Goal: Information Seeking & Learning: Learn about a topic

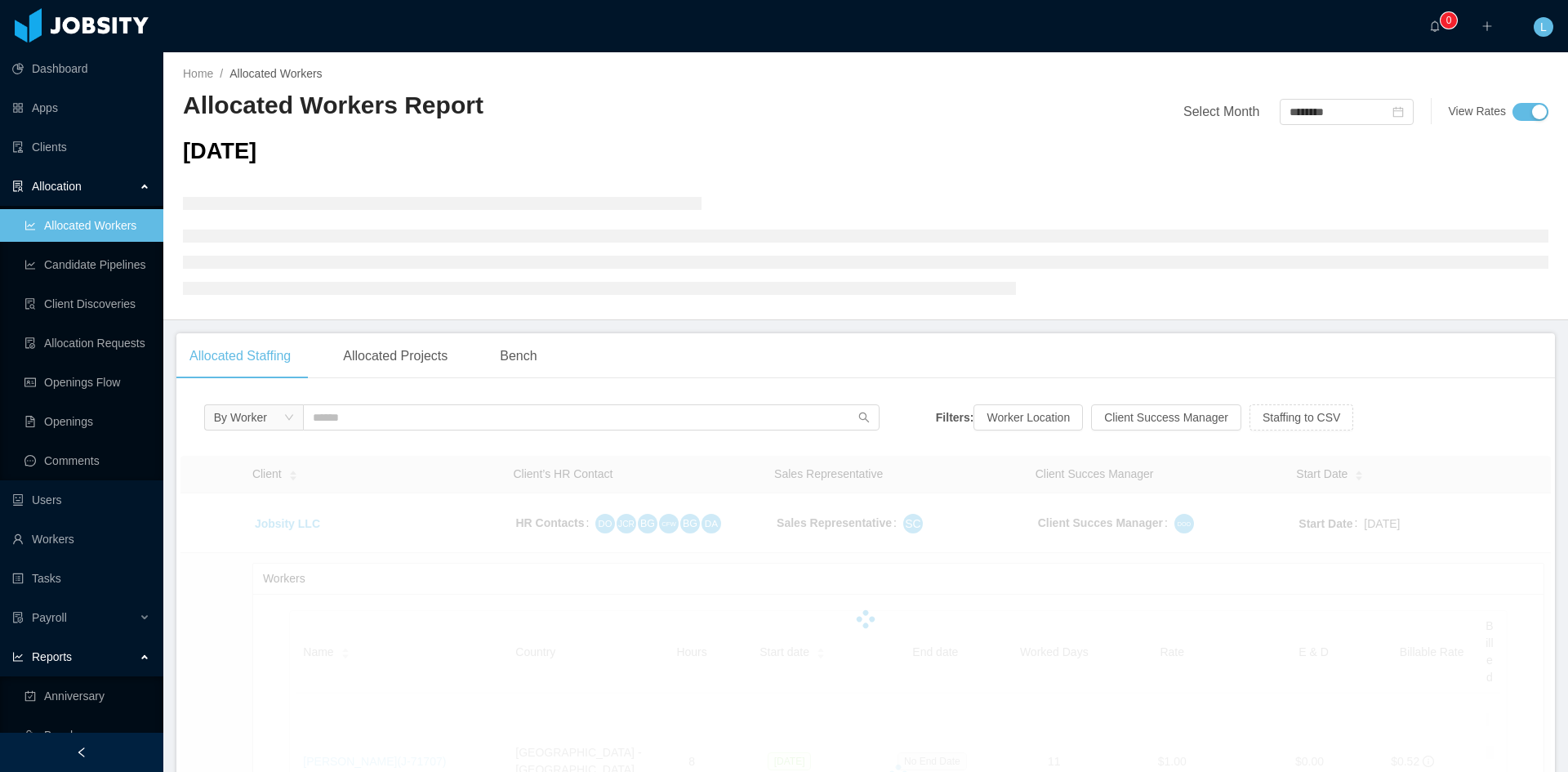
click at [397, 435] on div "By Worker" at bounding box center [541, 422] width 675 height 35
click at [391, 422] on input "text" at bounding box center [591, 418] width 577 height 26
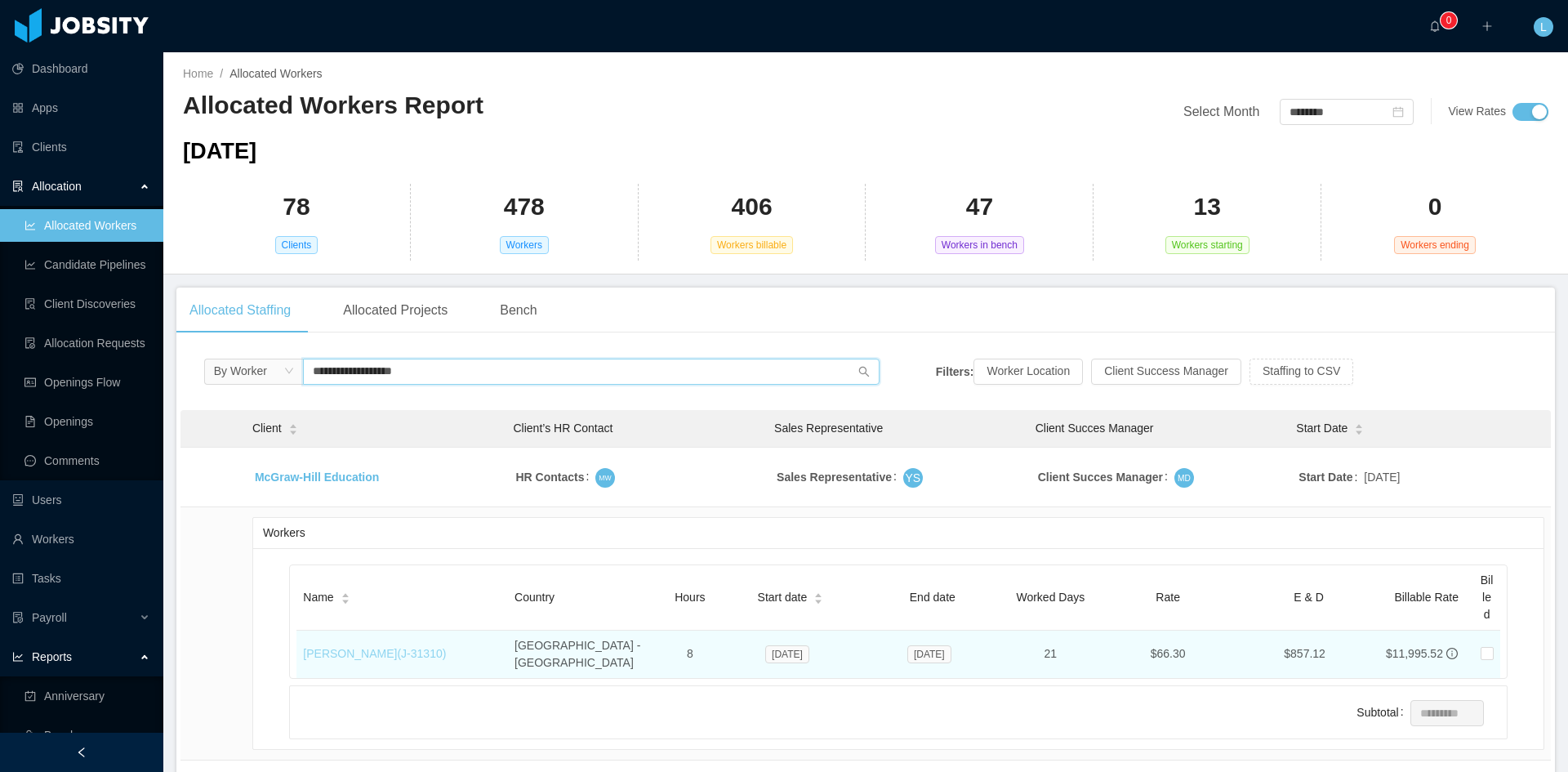
type input "**********"
click at [392, 650] on link "[PERSON_NAME] (J- 31310 )" at bounding box center [374, 653] width 143 height 13
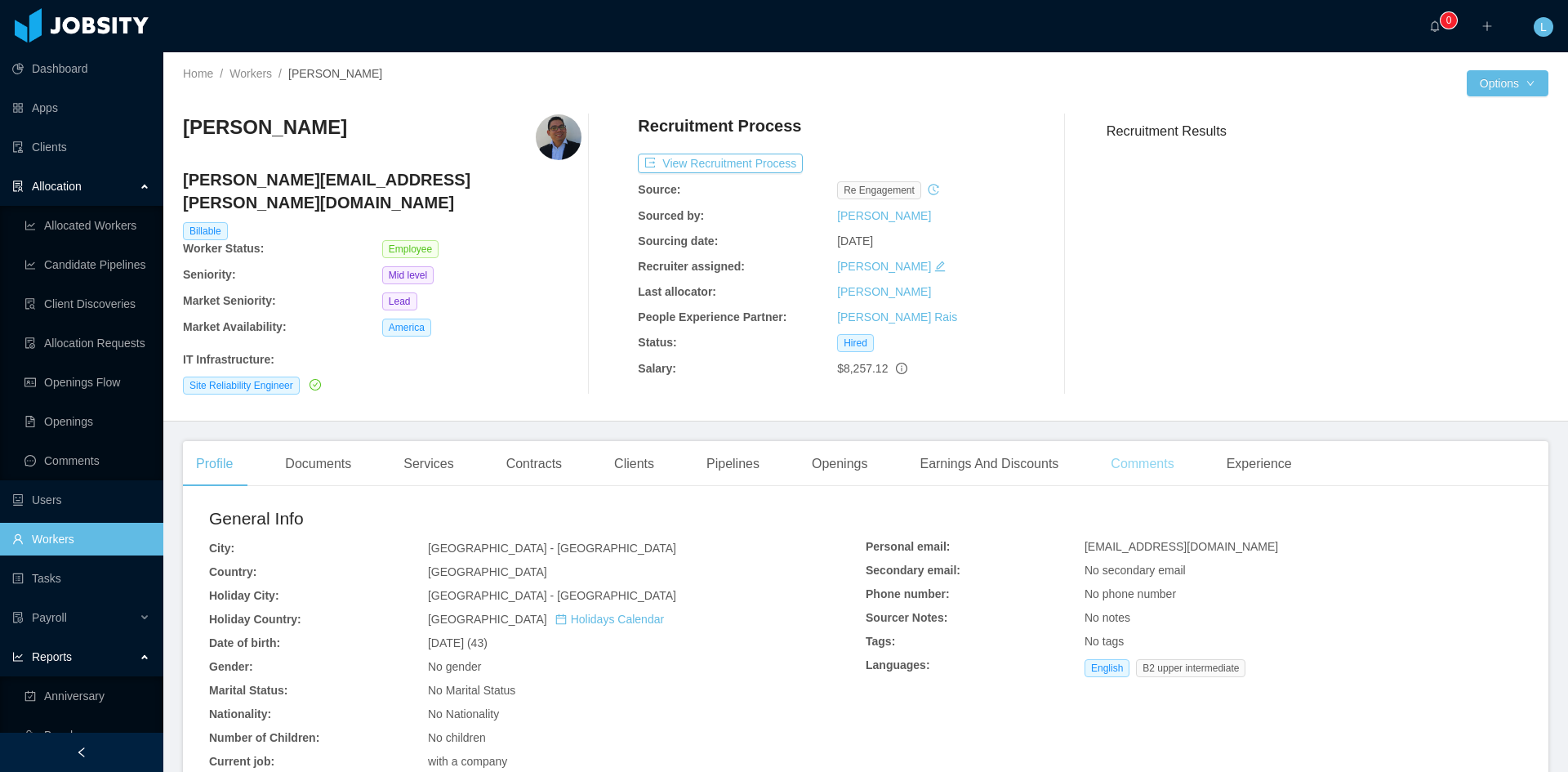
click at [1120, 447] on div "Comments" at bounding box center [1143, 464] width 89 height 46
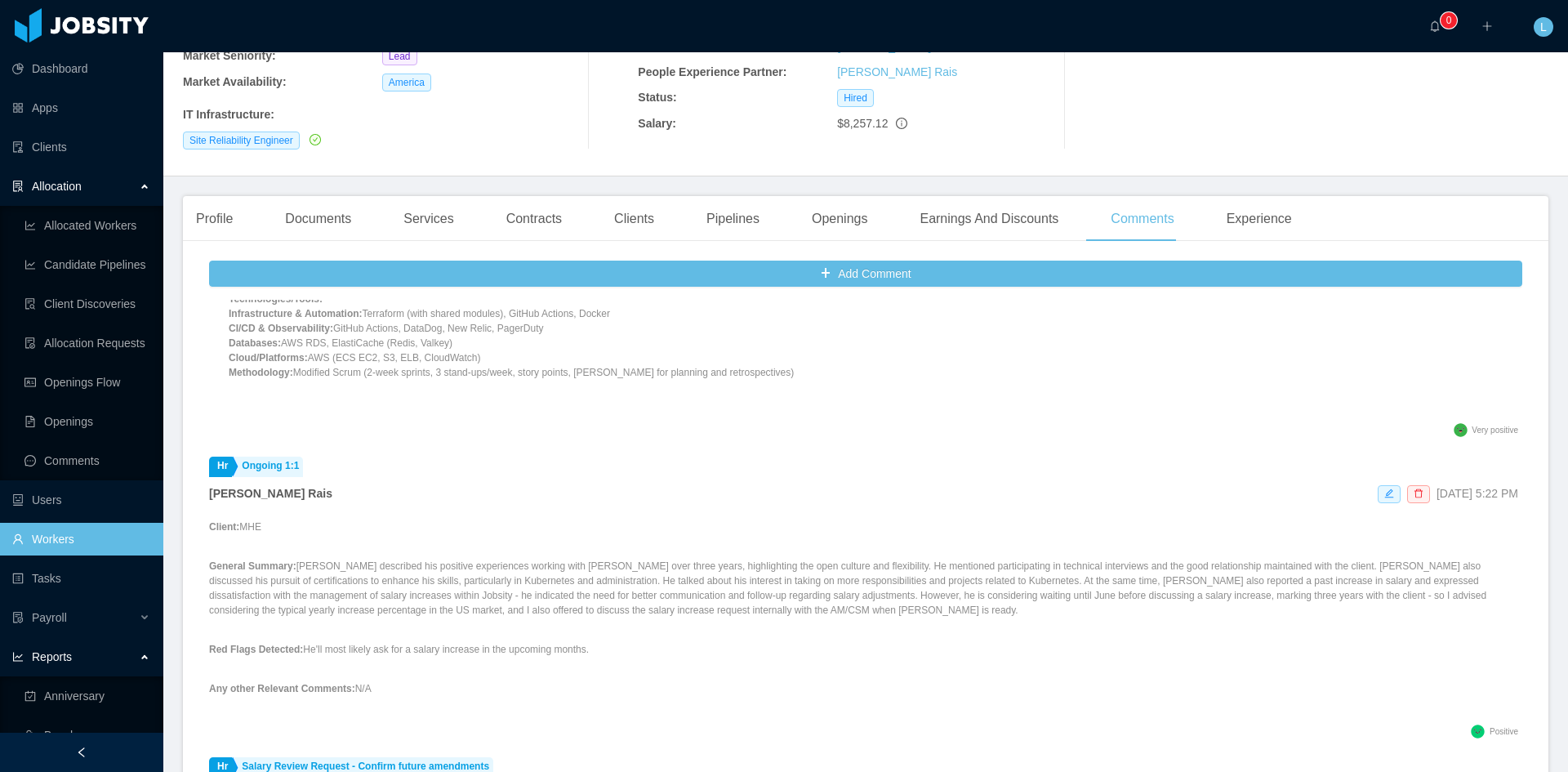
scroll to position [408, 0]
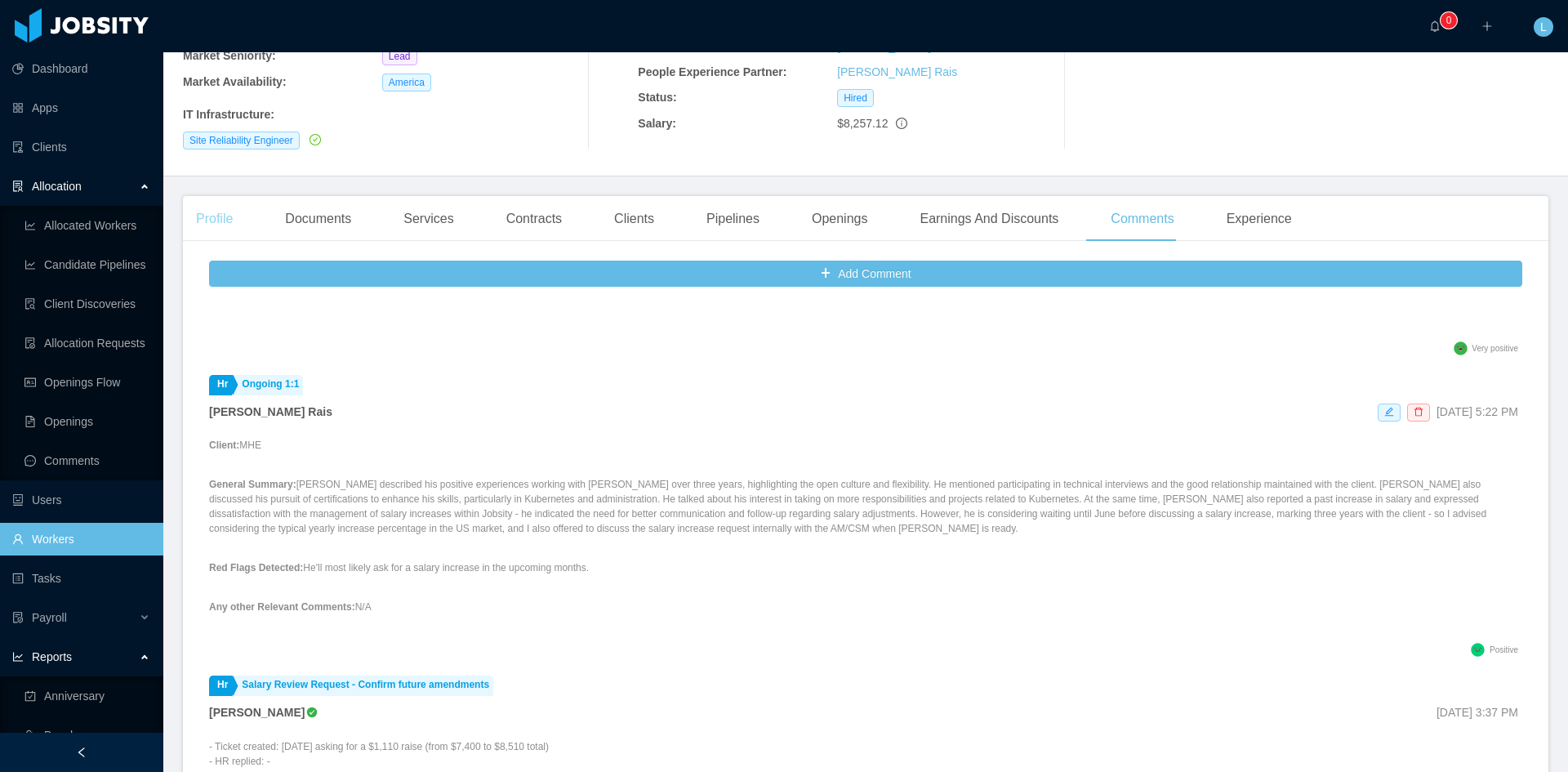
click at [236, 196] on div "Profile" at bounding box center [214, 219] width 63 height 46
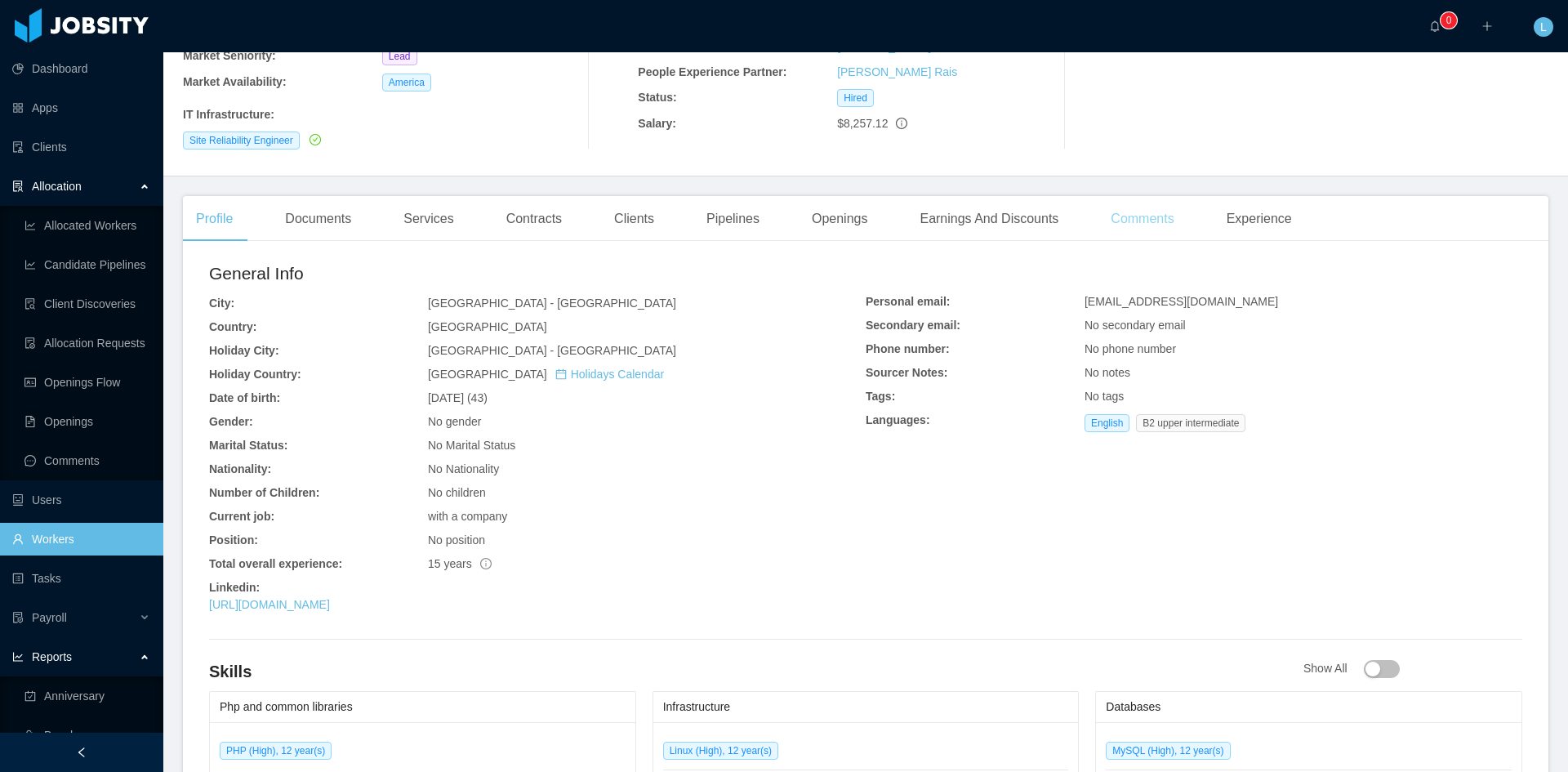
click at [1098, 196] on div "Comments" at bounding box center [1143, 219] width 89 height 46
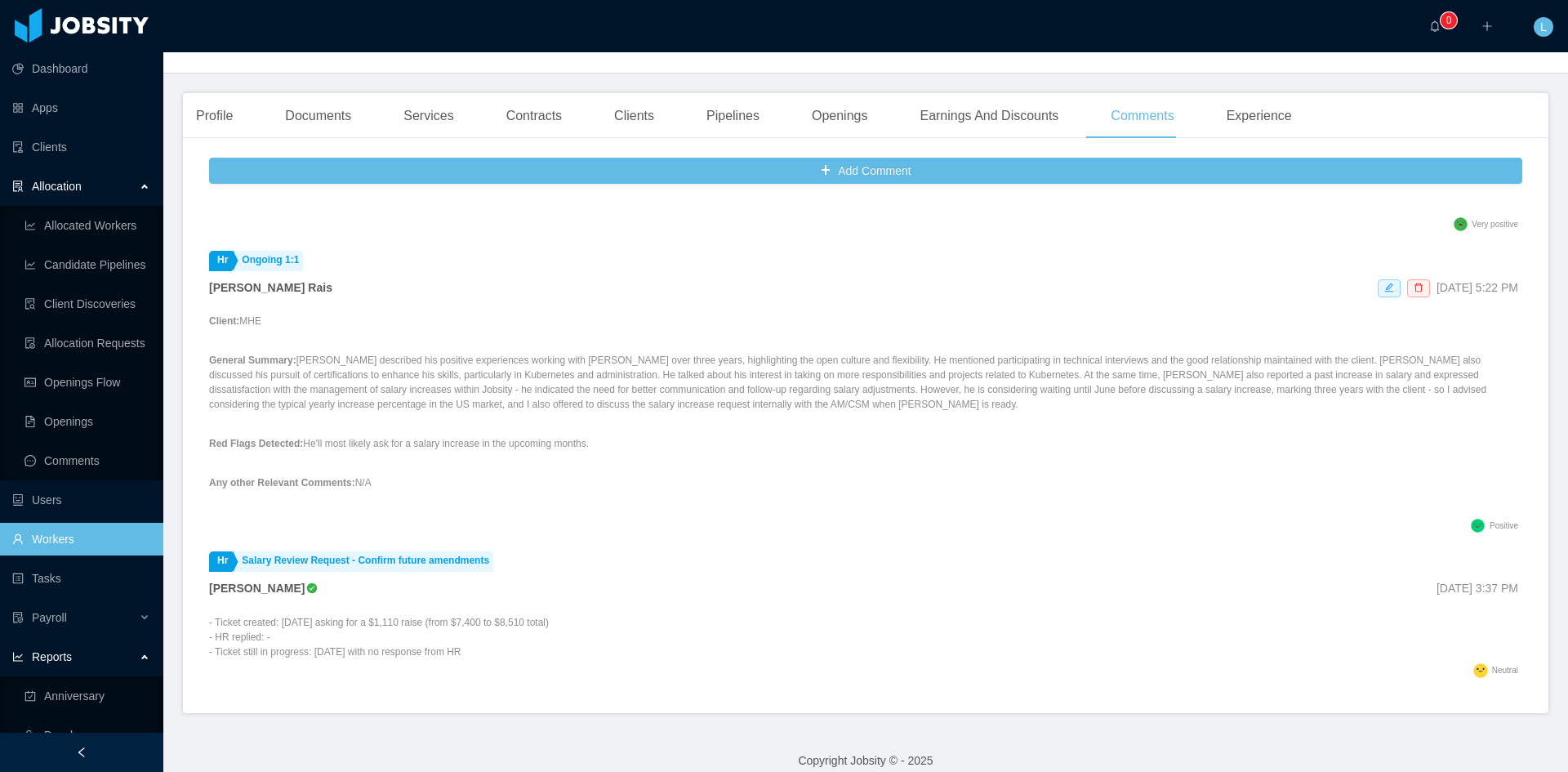
scroll to position [348, 0]
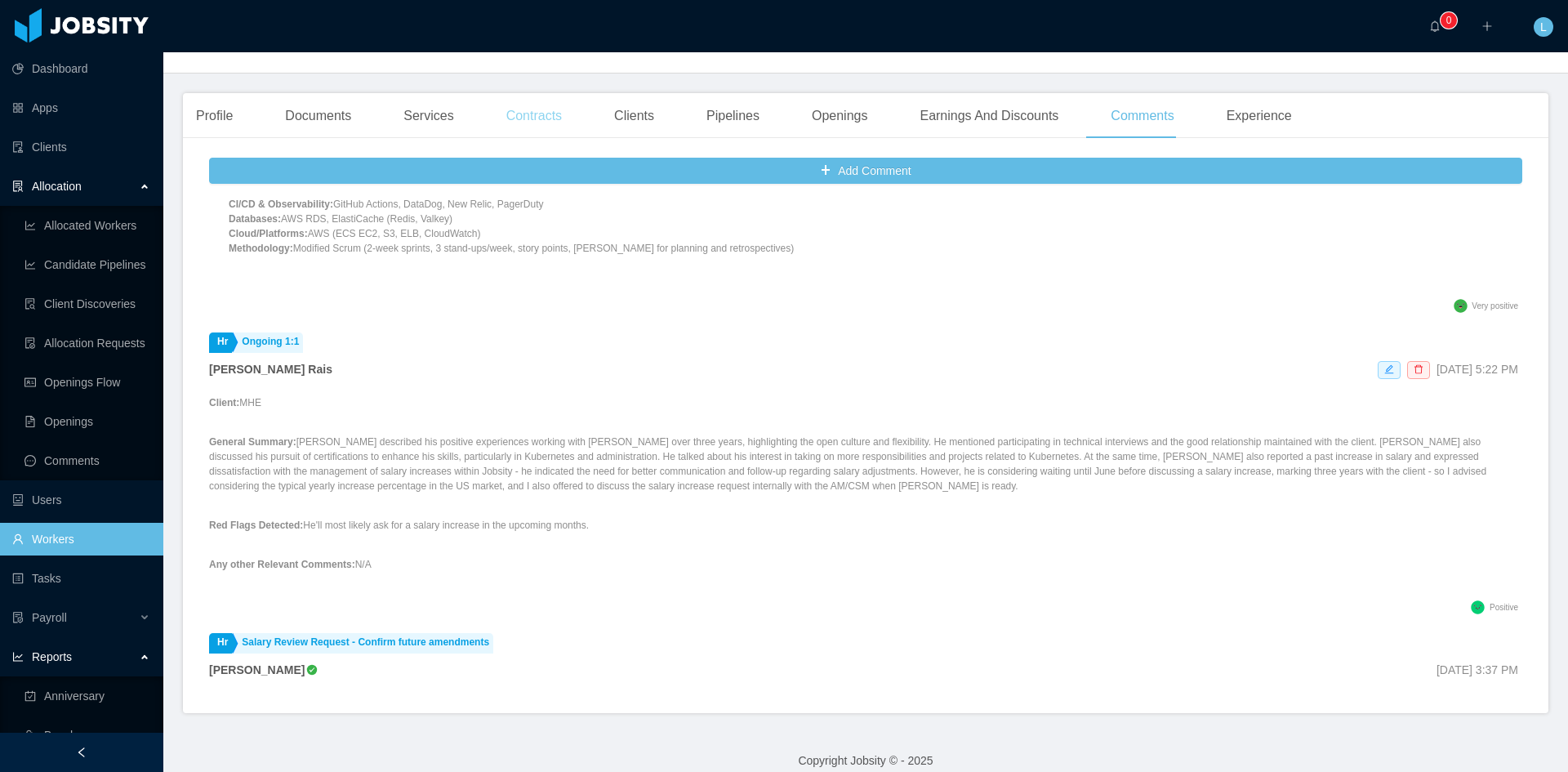
click at [539, 101] on div "Contracts" at bounding box center [534, 116] width 81 height 46
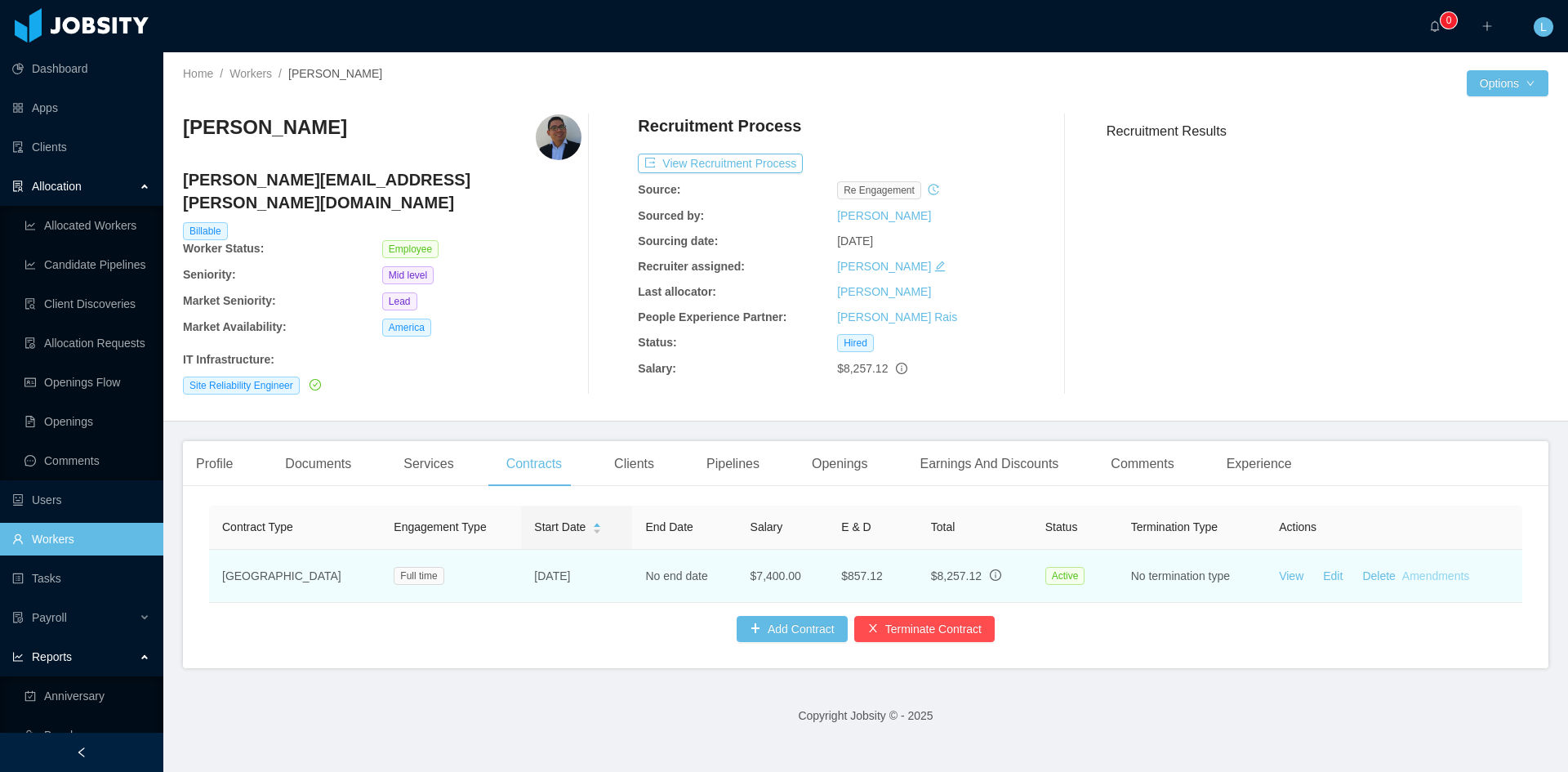
click at [1423, 570] on link "Amendments" at bounding box center [1436, 576] width 67 height 13
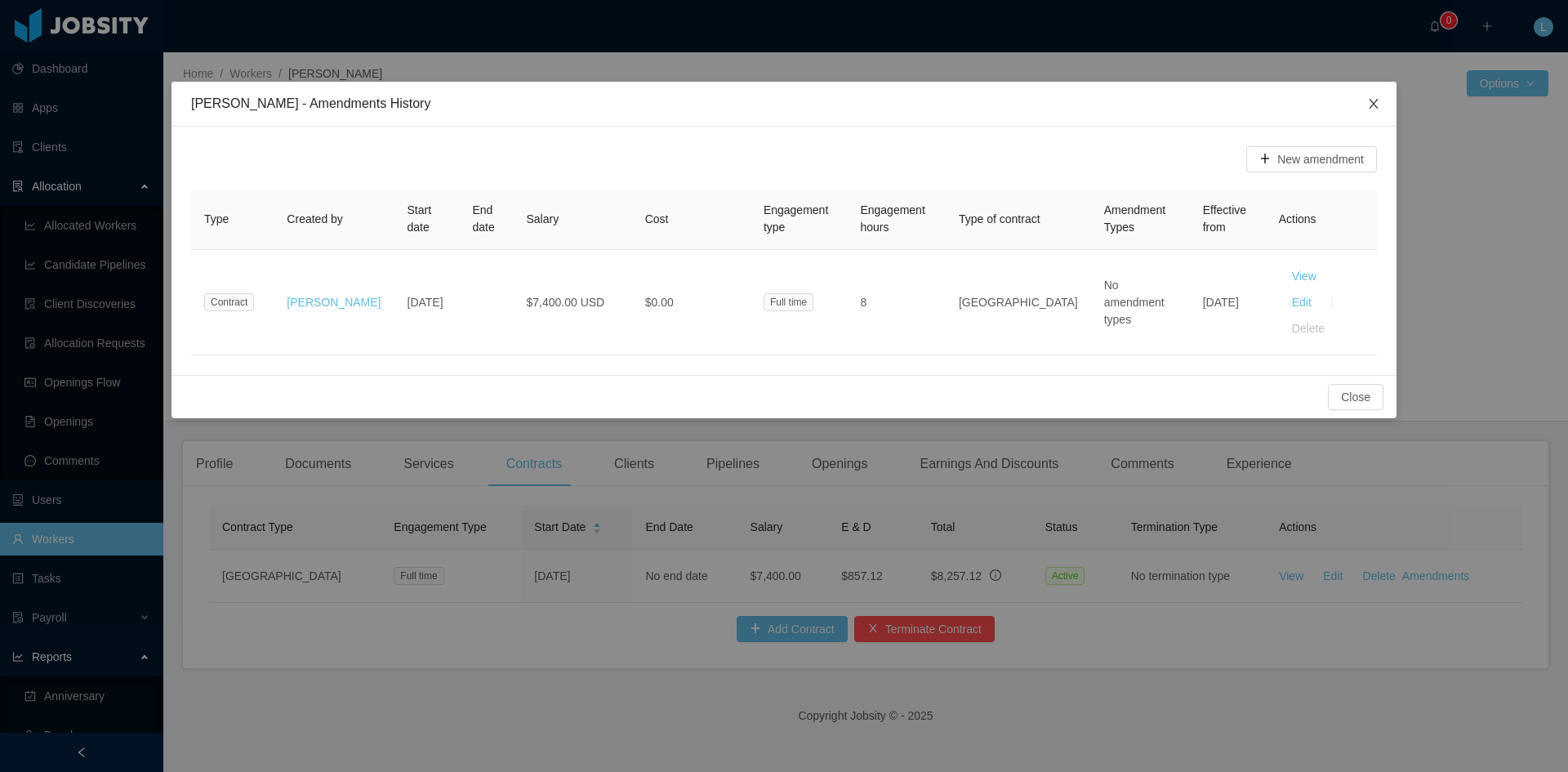
click at [1371, 100] on icon "icon: close" at bounding box center [1373, 104] width 9 height 10
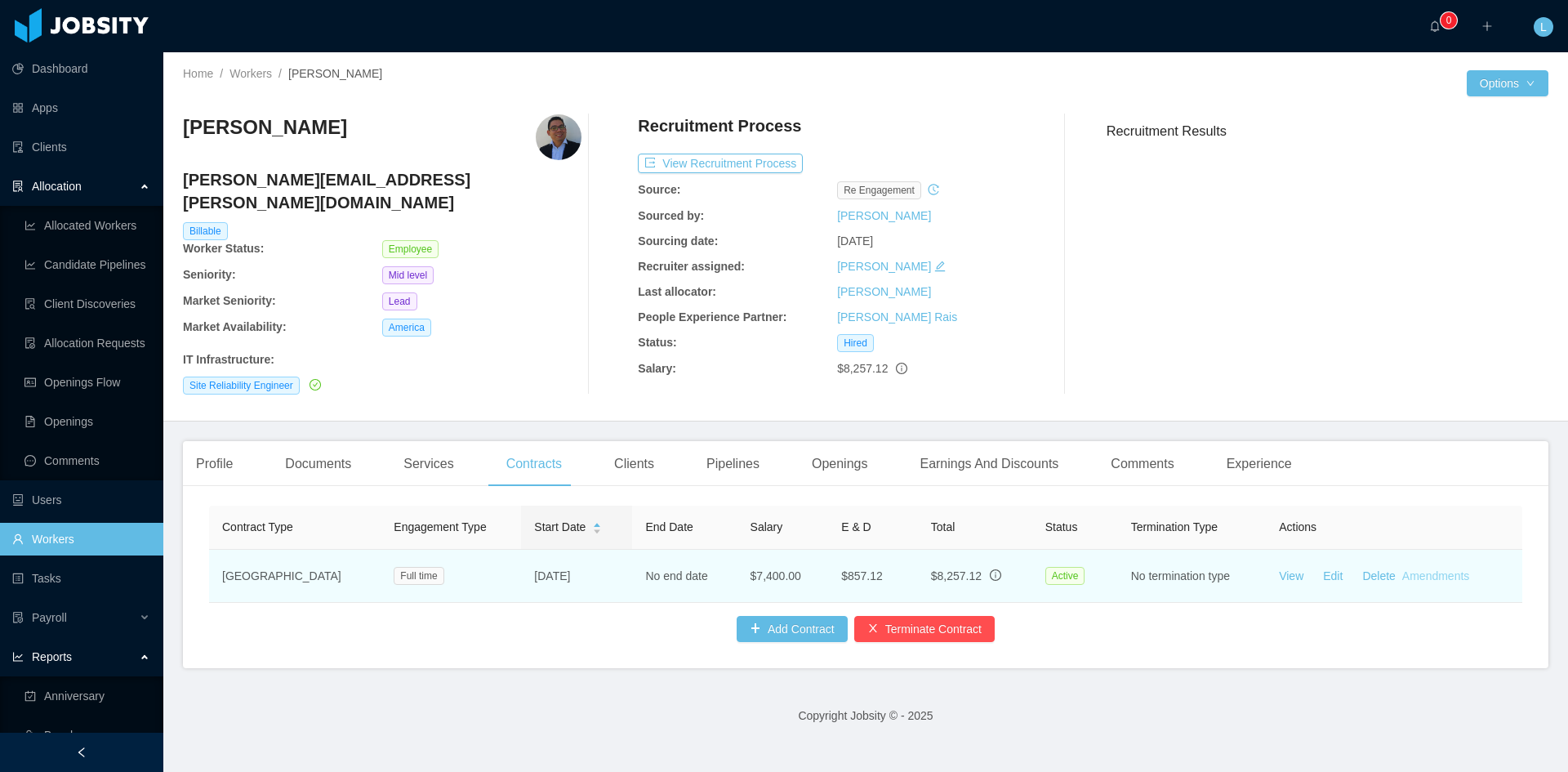
click at [1418, 570] on link "Amendments" at bounding box center [1436, 576] width 67 height 13
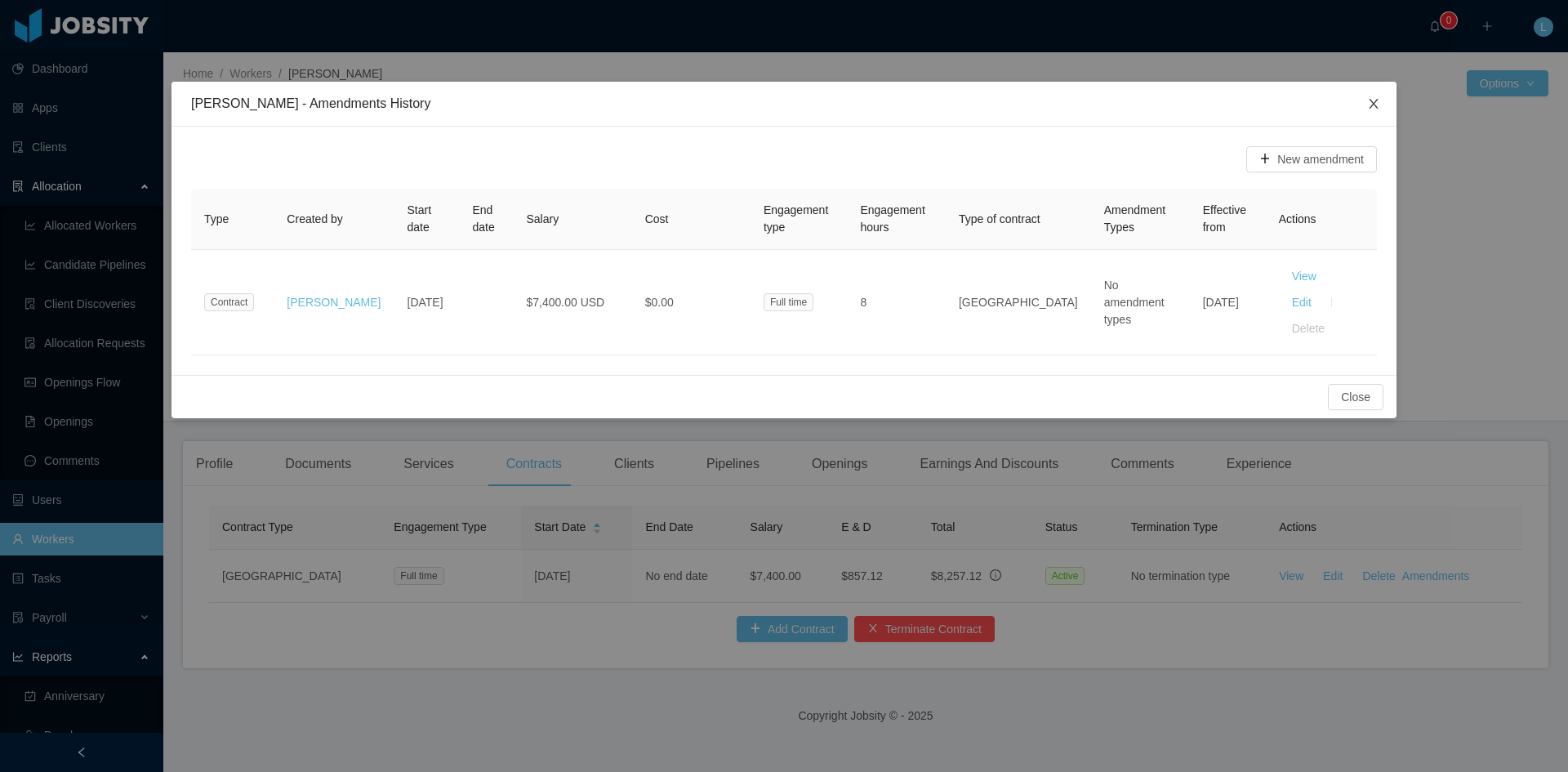
click at [1363, 91] on span "Close" at bounding box center [1374, 105] width 46 height 46
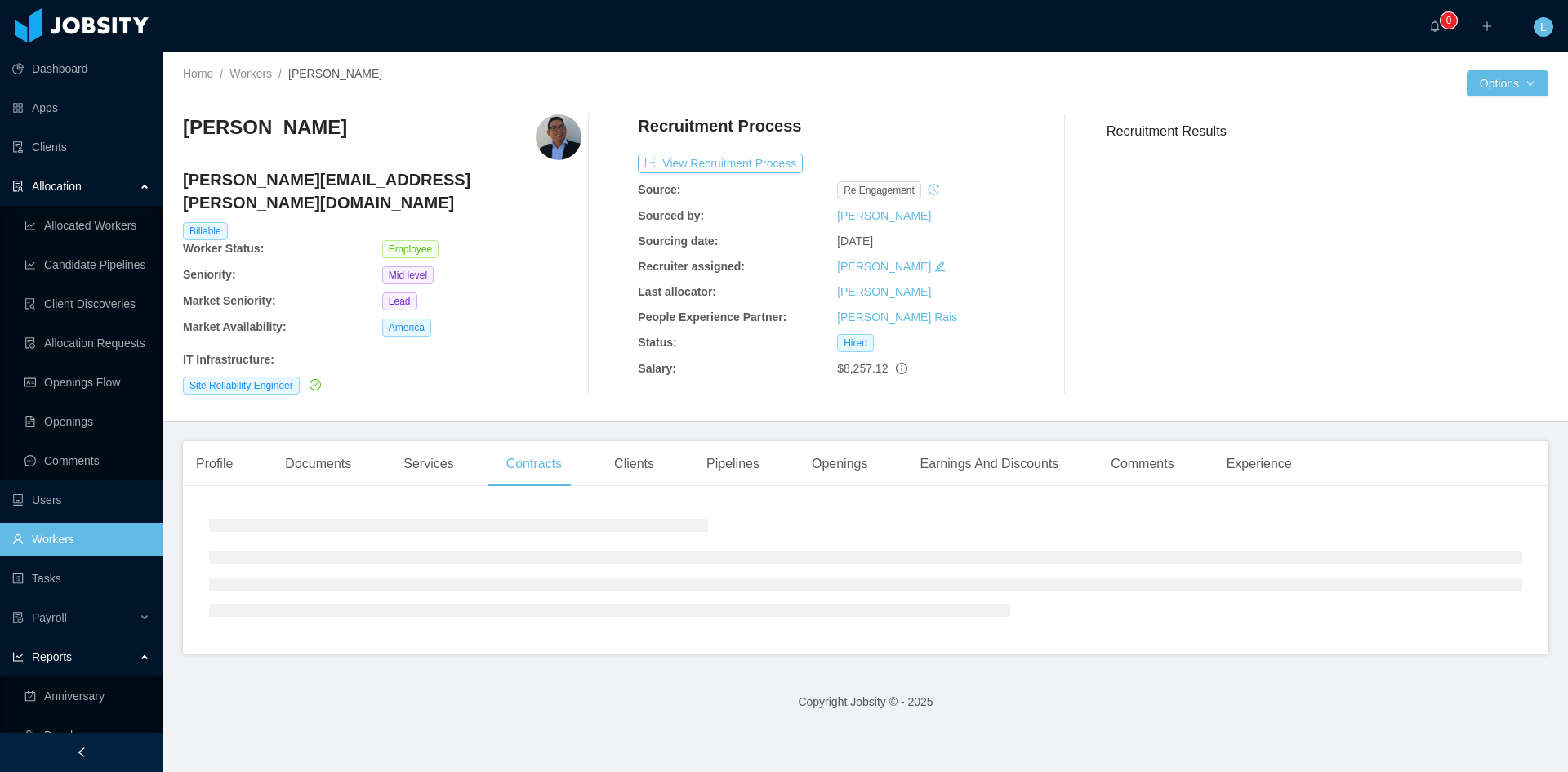
click at [647, 441] on div "Clients" at bounding box center [634, 464] width 66 height 46
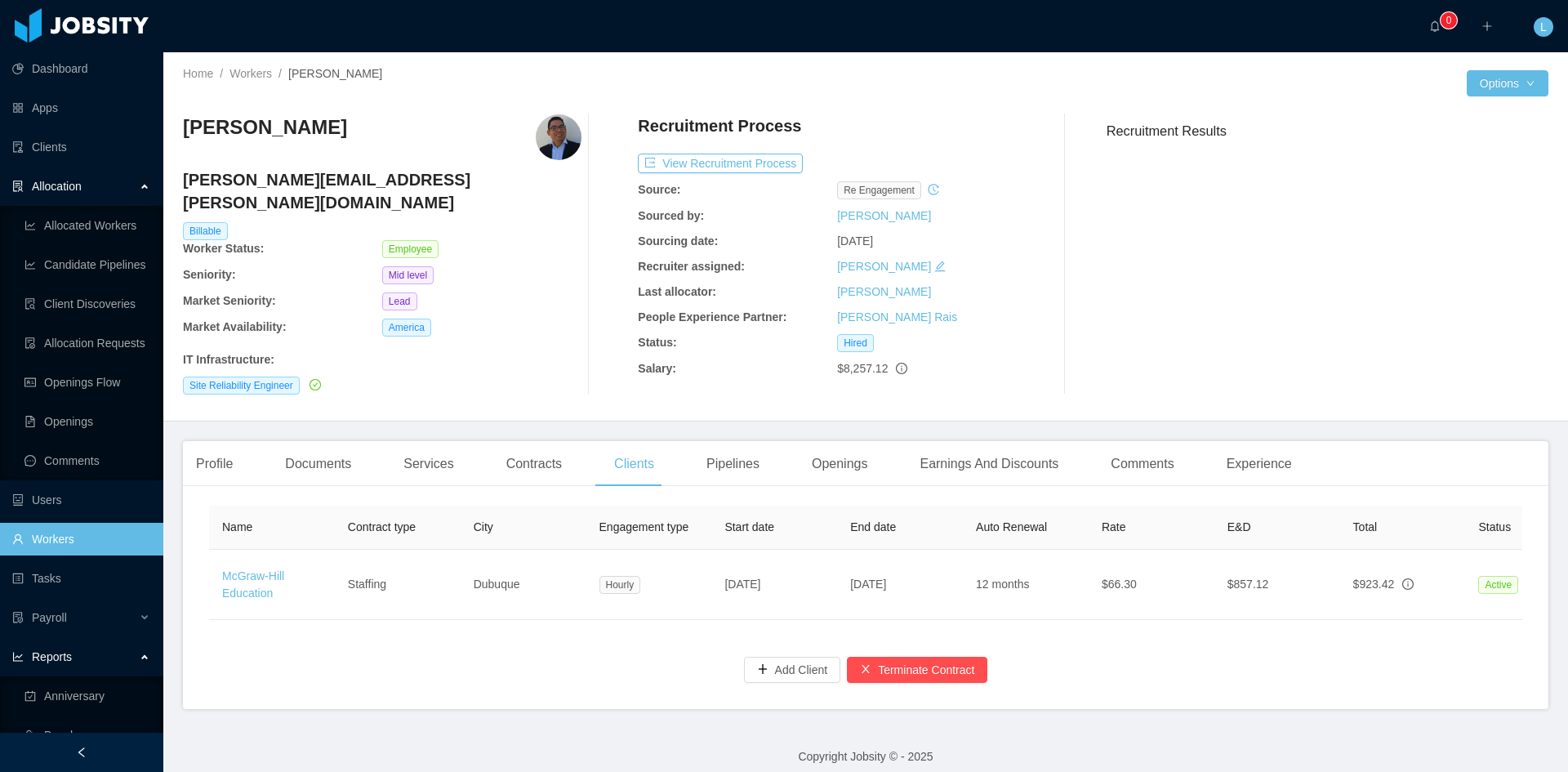
scroll to position [0, 8]
click at [1277, 625] on div "Name Contract type City Engagement type Start date End date Auto Renewal Rate E…" at bounding box center [865, 604] width 1366 height 210
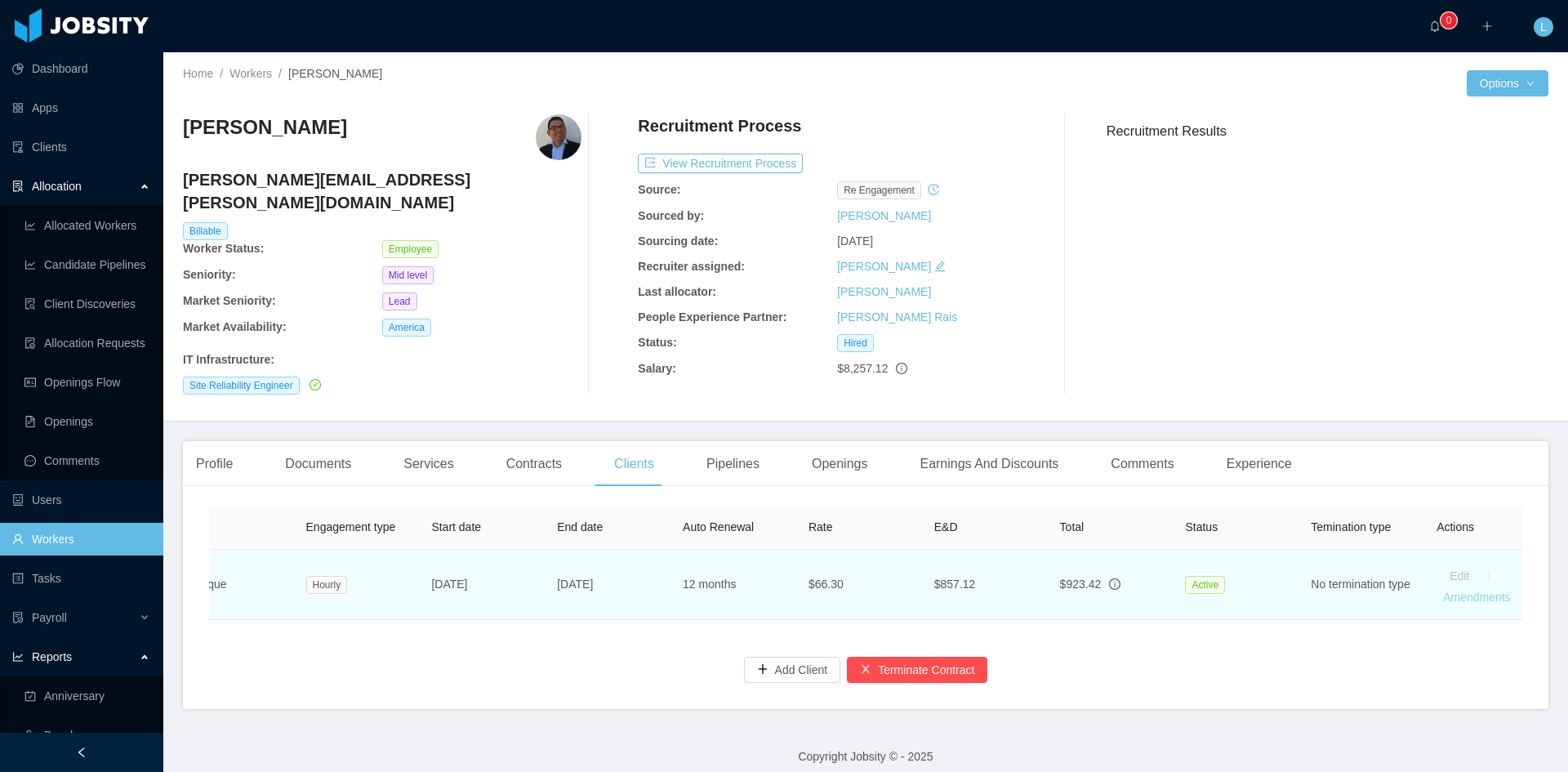
scroll to position [0, 303]
click at [1476, 591] on link "Amendments" at bounding box center [1467, 598] width 67 height 13
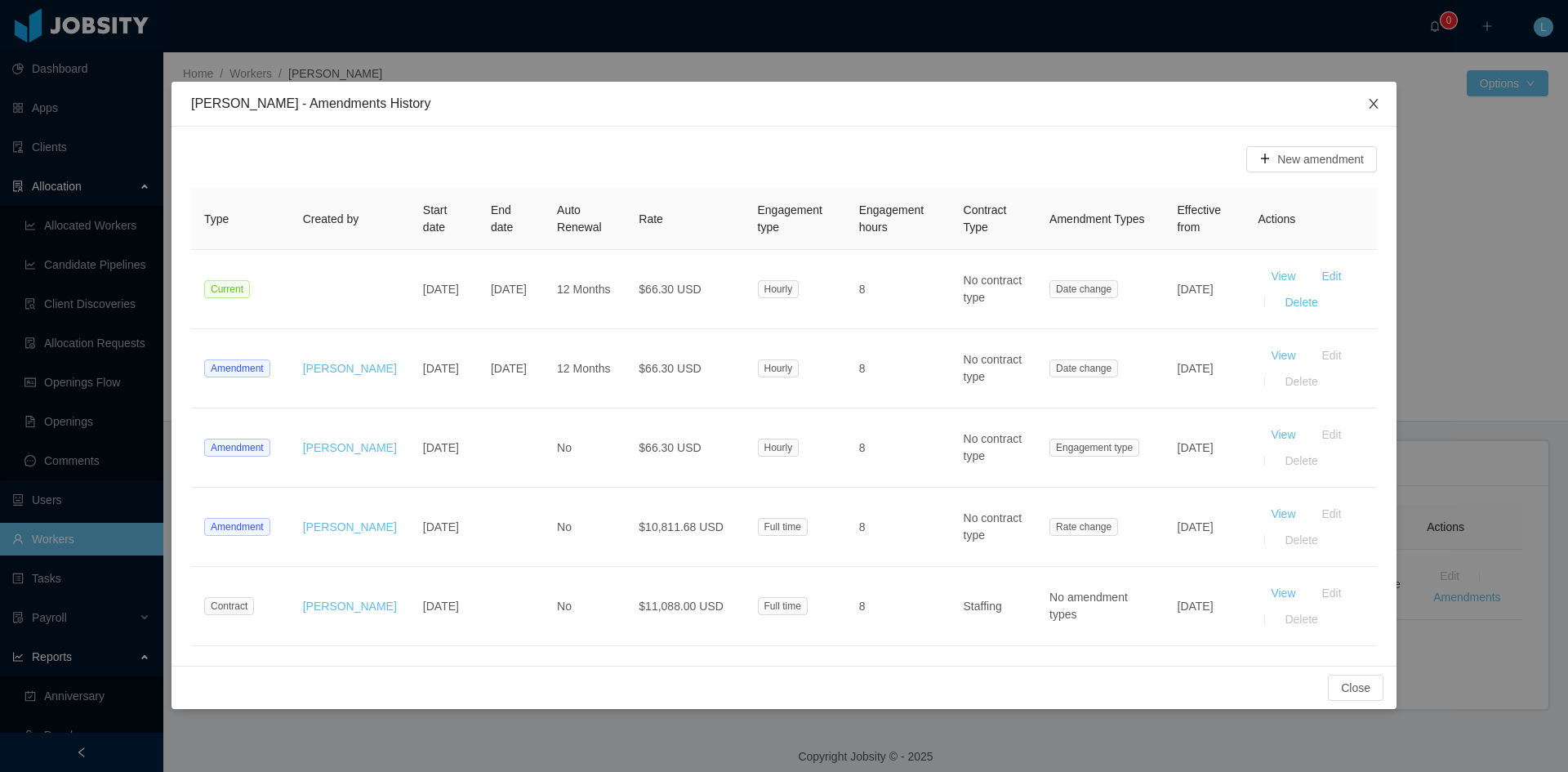
click at [1376, 113] on span "Close" at bounding box center [1374, 105] width 46 height 46
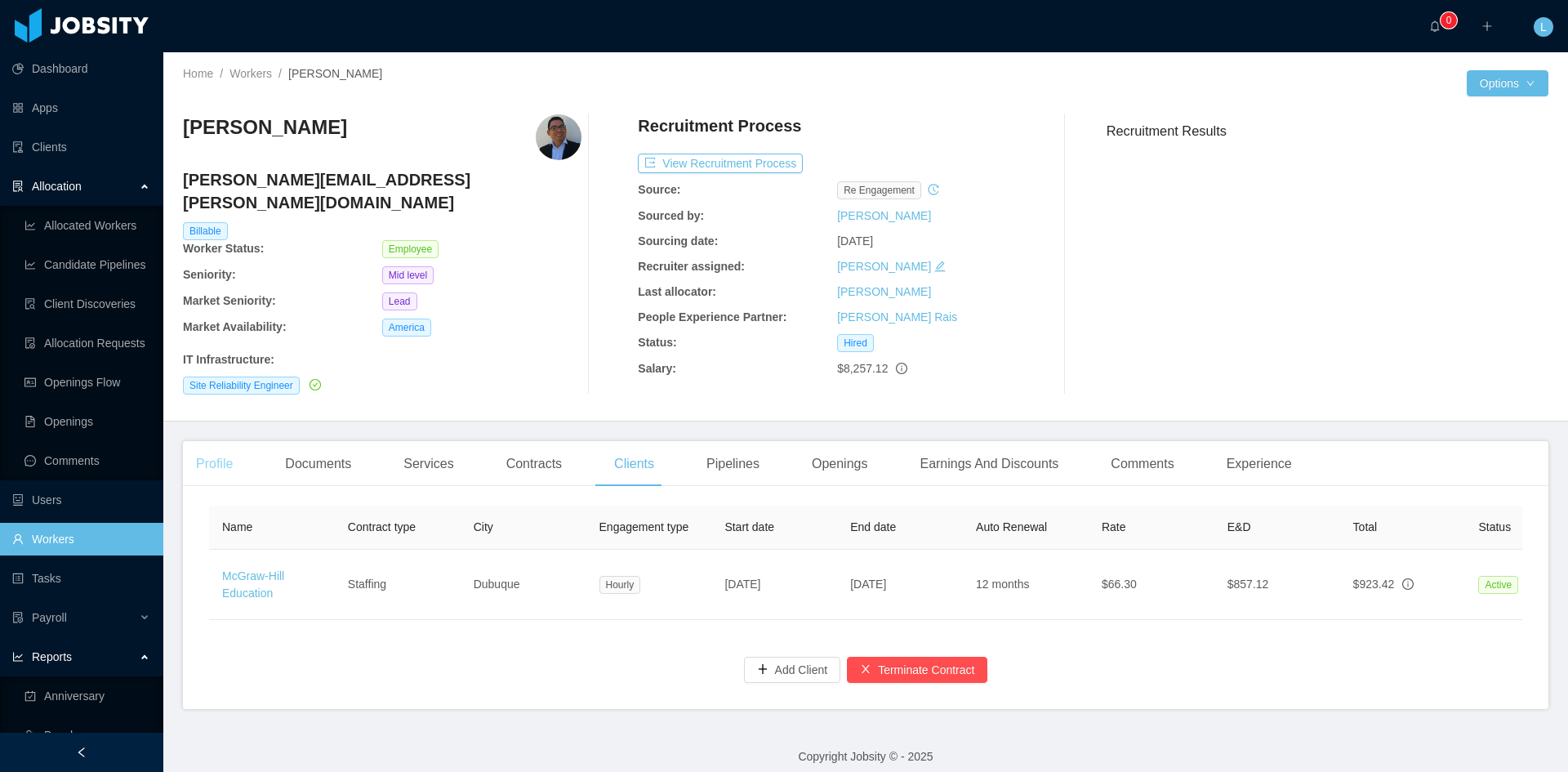
click at [225, 442] on div "Profile" at bounding box center [214, 464] width 63 height 46
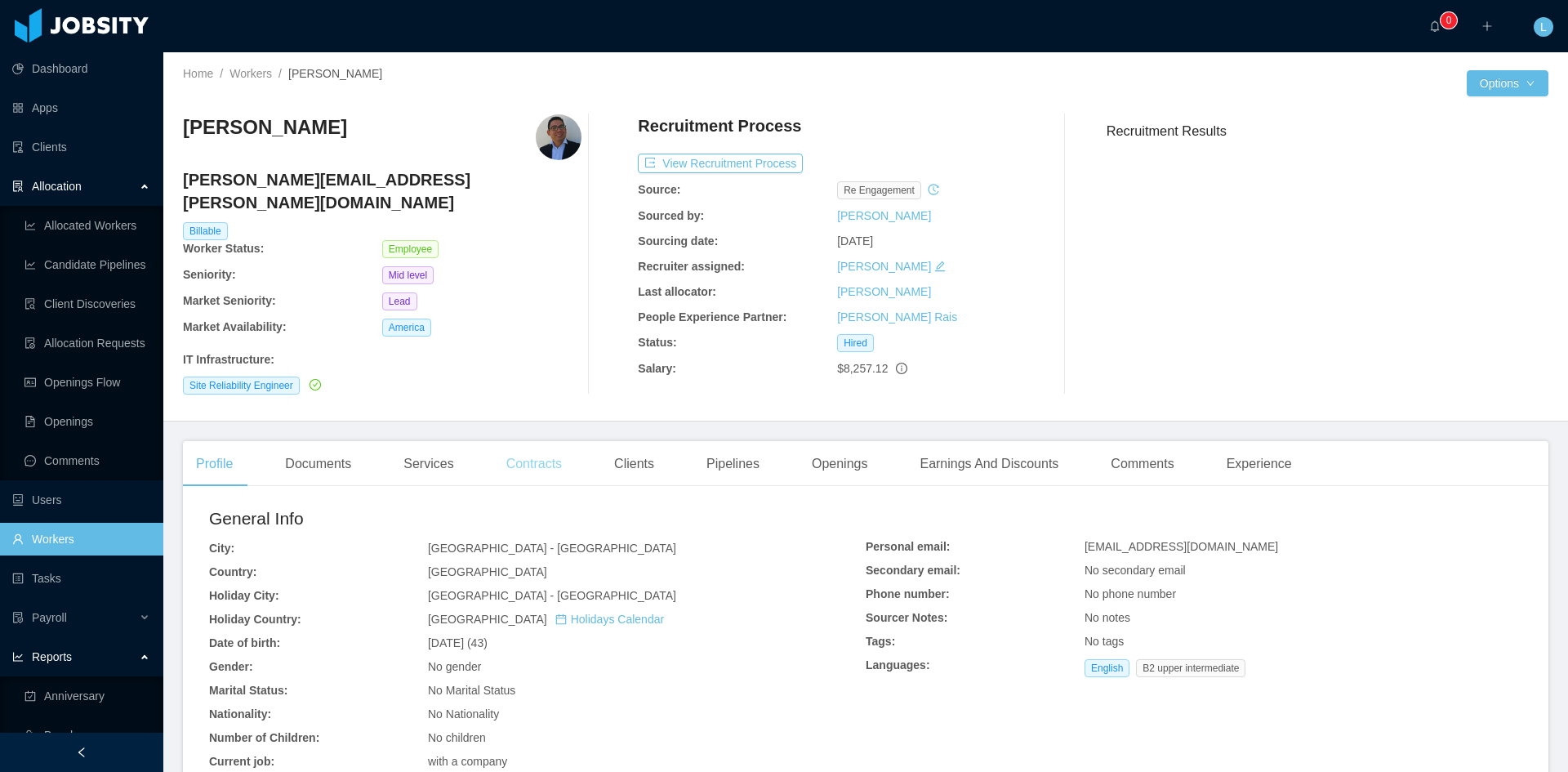
click at [541, 444] on div "Contracts" at bounding box center [534, 464] width 81 height 46
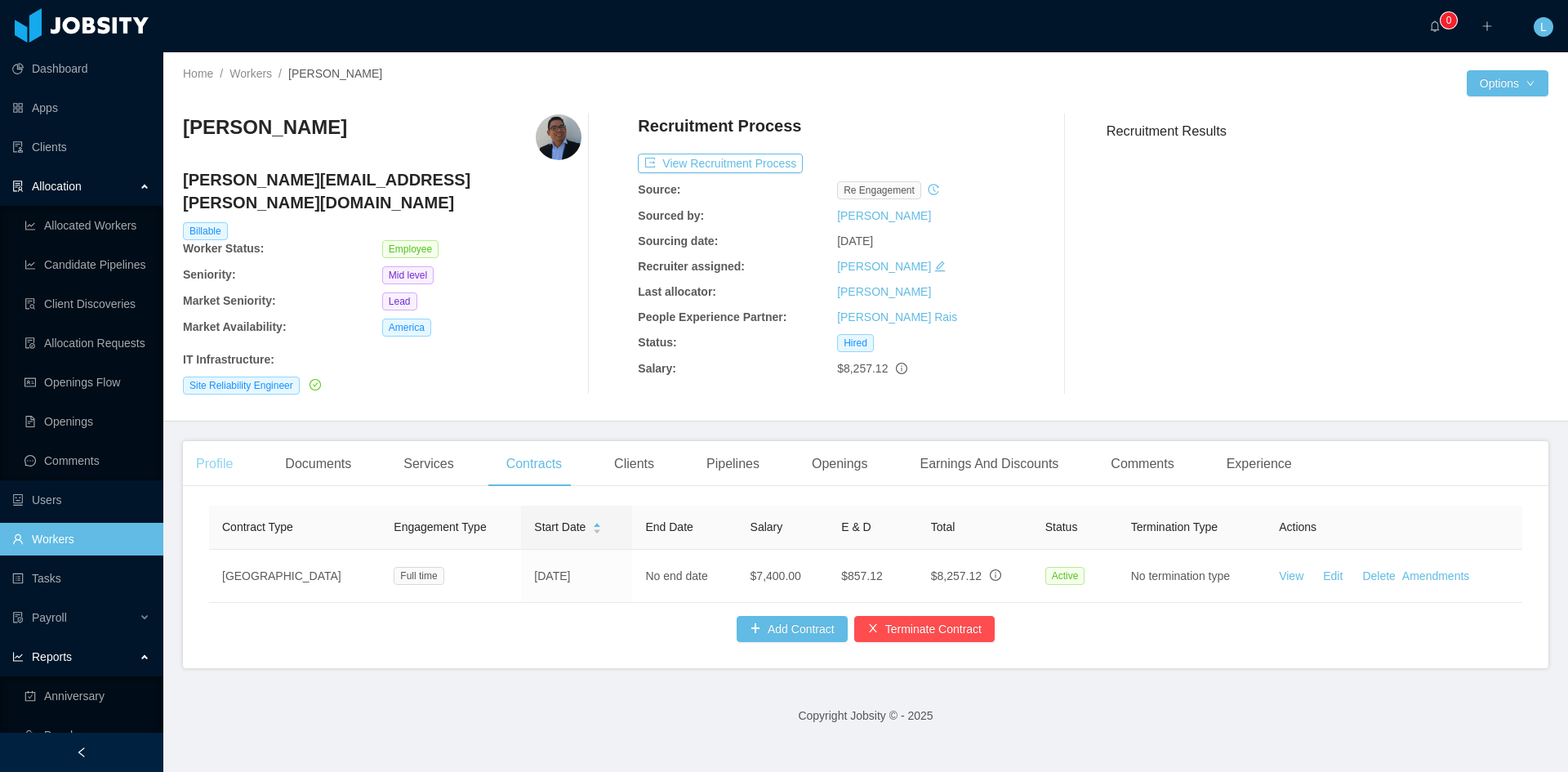
click at [223, 452] on div "Profile" at bounding box center [214, 464] width 63 height 46
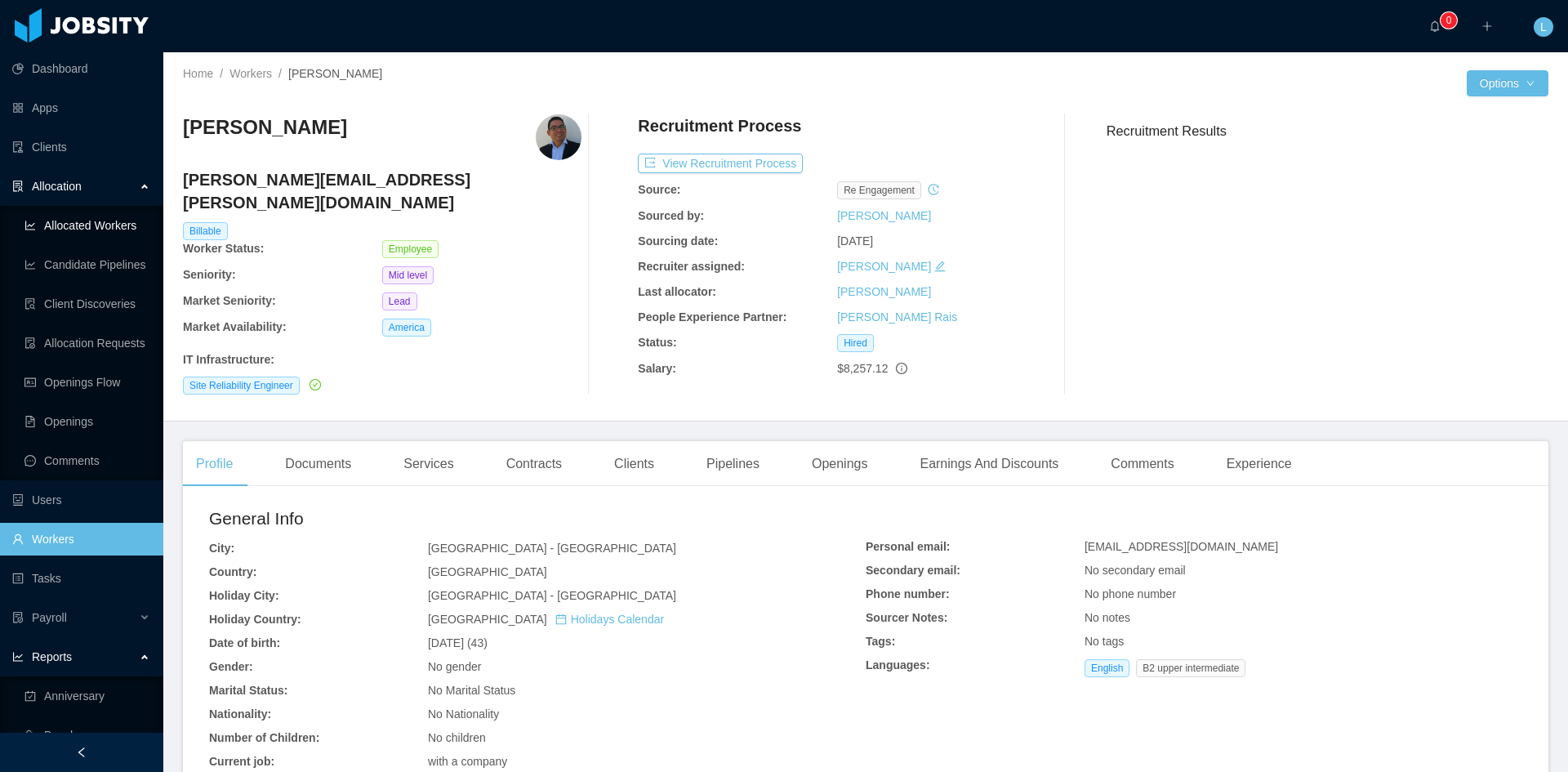
click at [140, 240] on link "Allocated Workers" at bounding box center [87, 226] width 126 height 33
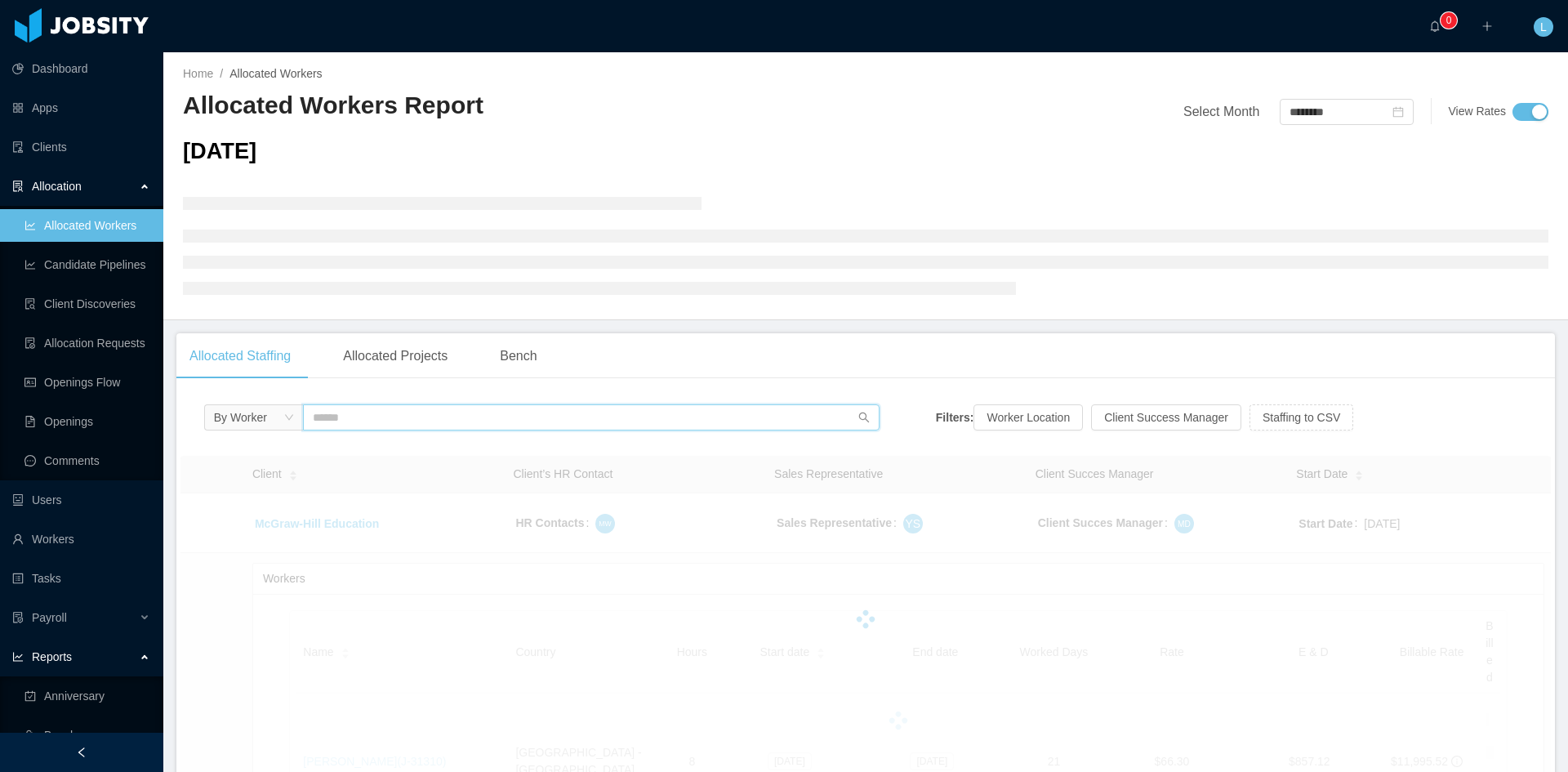
click at [455, 407] on input "text" at bounding box center [591, 418] width 577 height 26
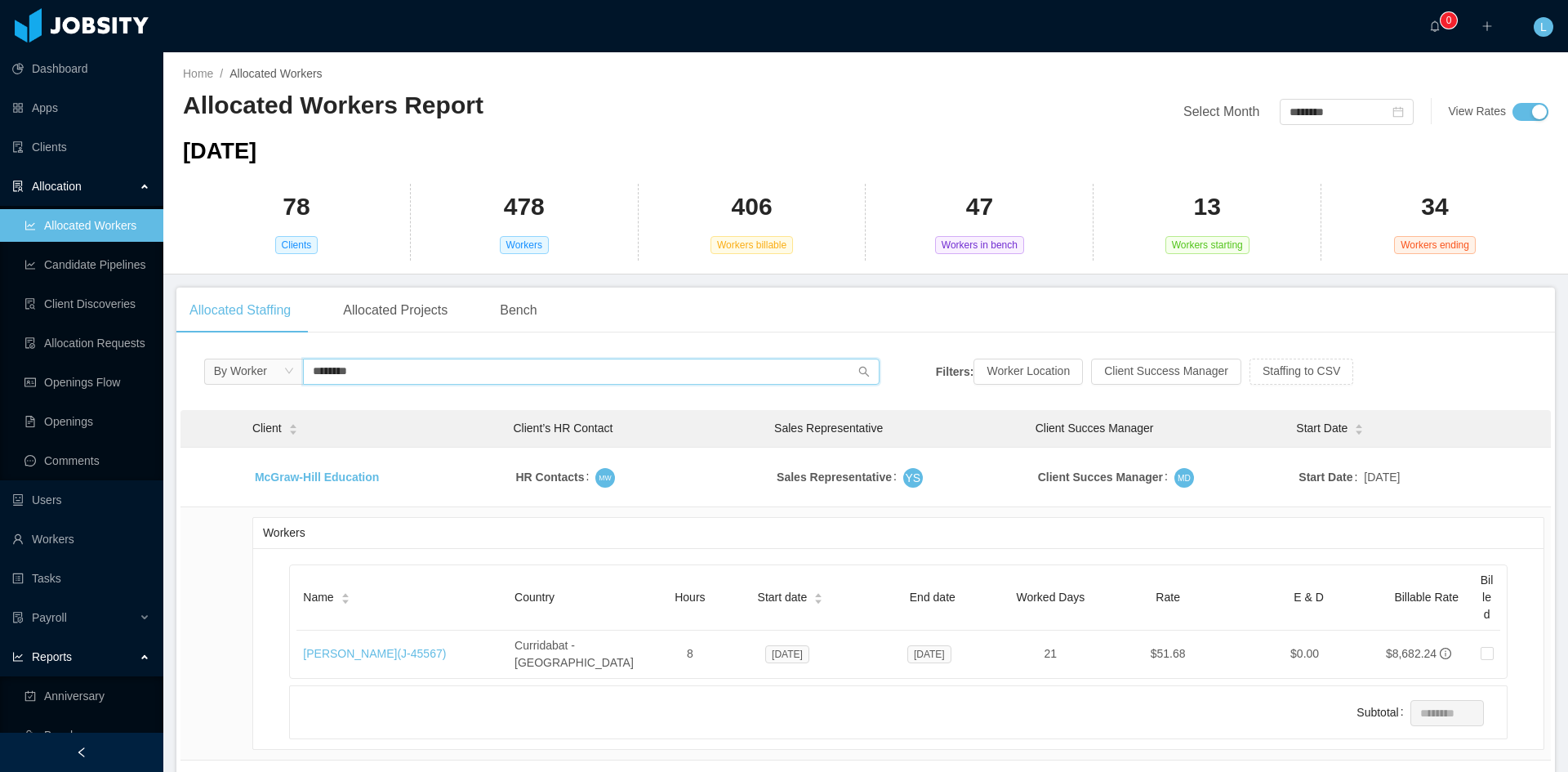
scroll to position [81, 0]
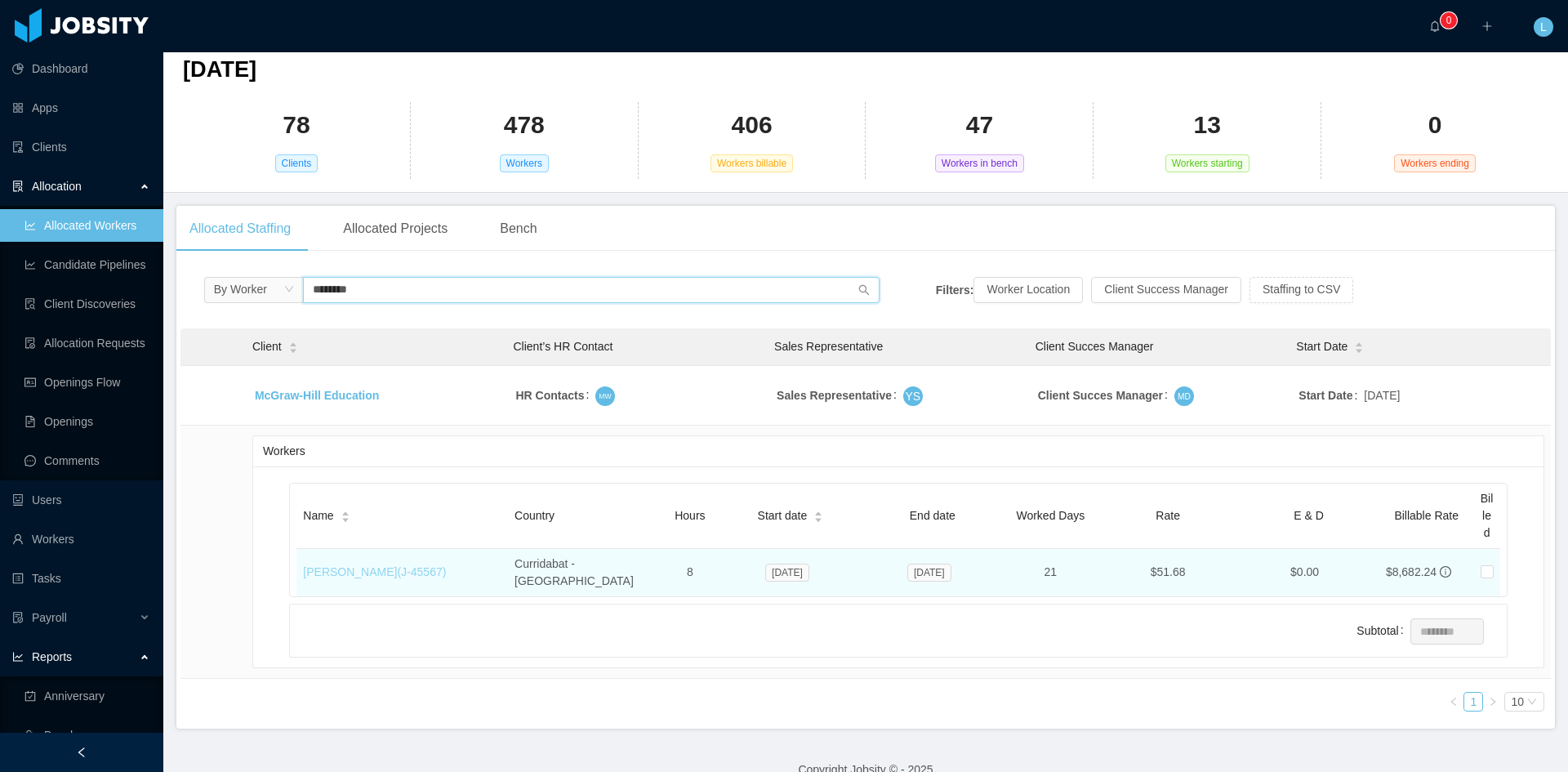
type input "********"
click at [410, 569] on link "[PERSON_NAME] (J- 45567 )" at bounding box center [374, 572] width 143 height 13
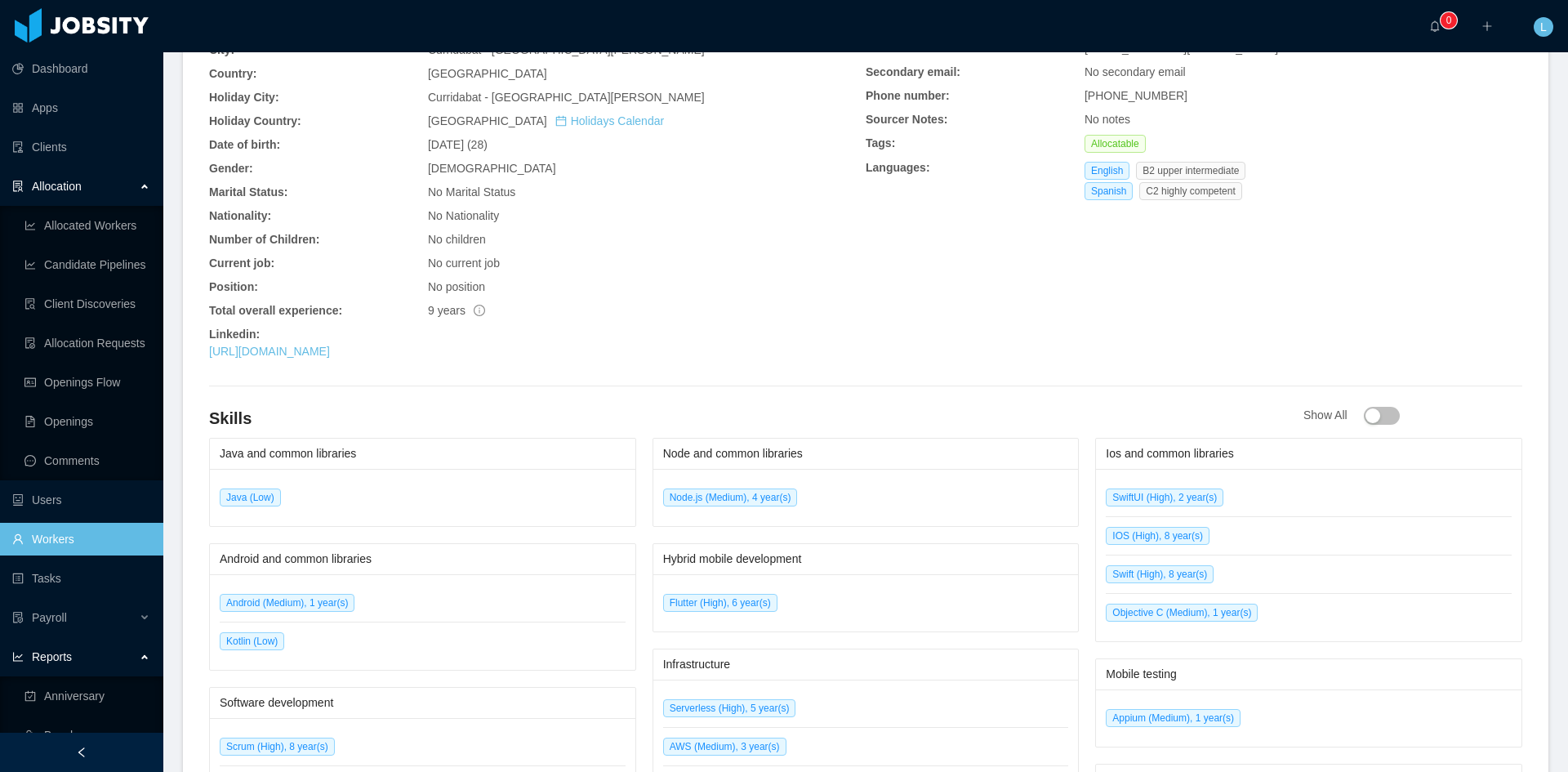
scroll to position [197, 0]
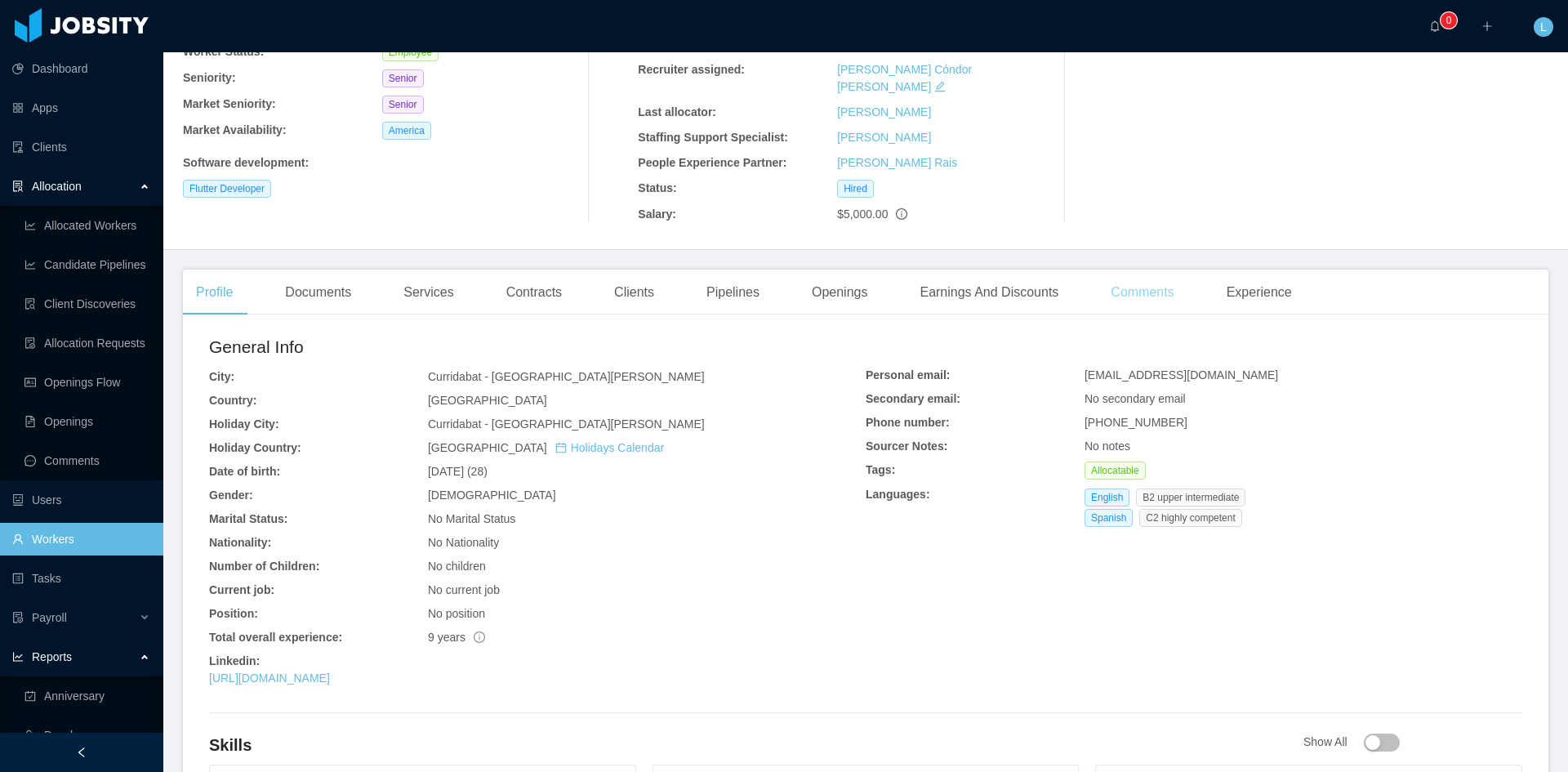
click at [1125, 290] on div "Comments" at bounding box center [1143, 293] width 89 height 46
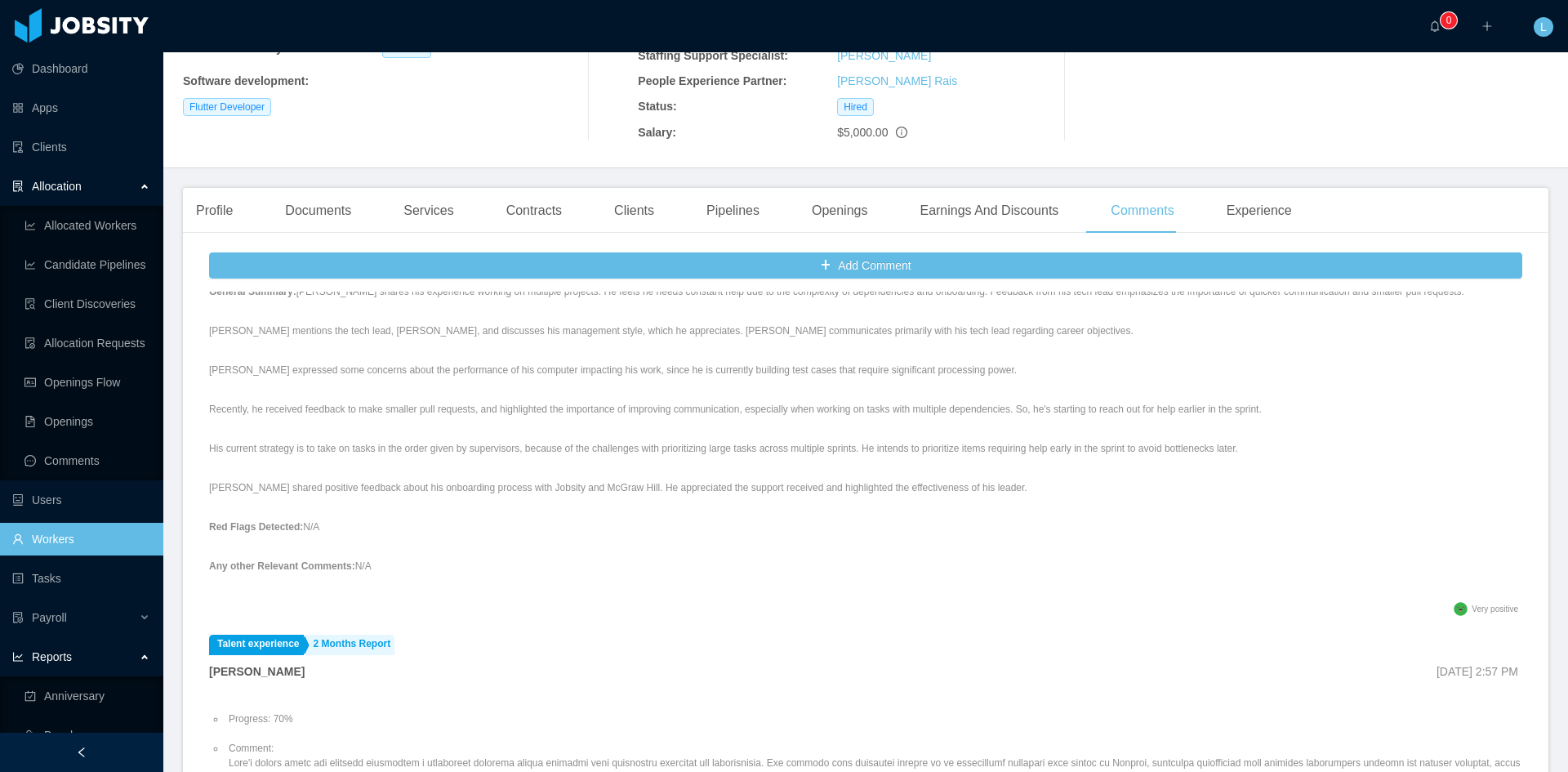
scroll to position [408, 0]
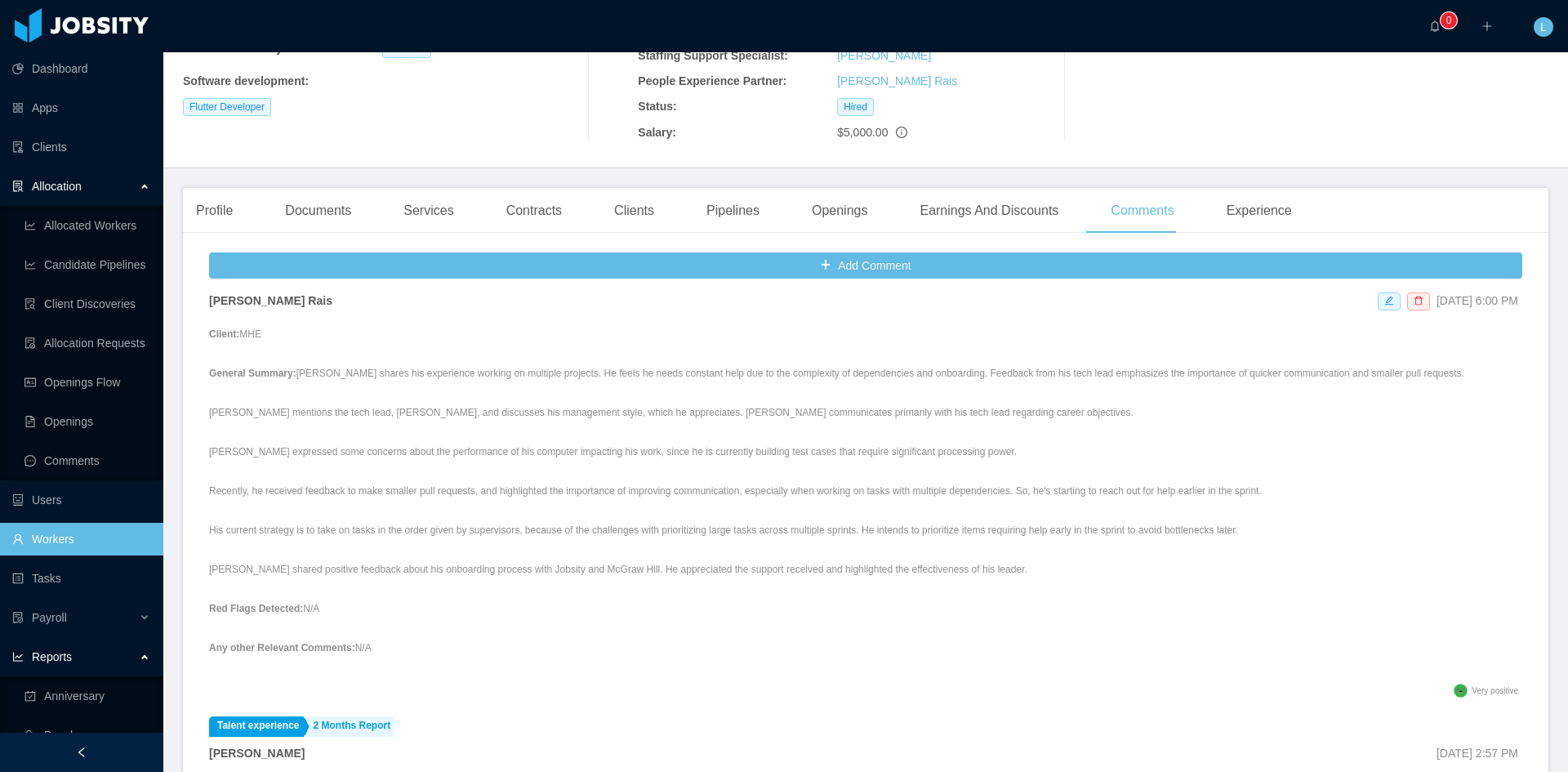
click at [1206, 562] on p "[PERSON_NAME] shared positive feedback about his onboarding process with Jobsit…" at bounding box center [837, 570] width 1255 height 15
